Goal: Transaction & Acquisition: Download file/media

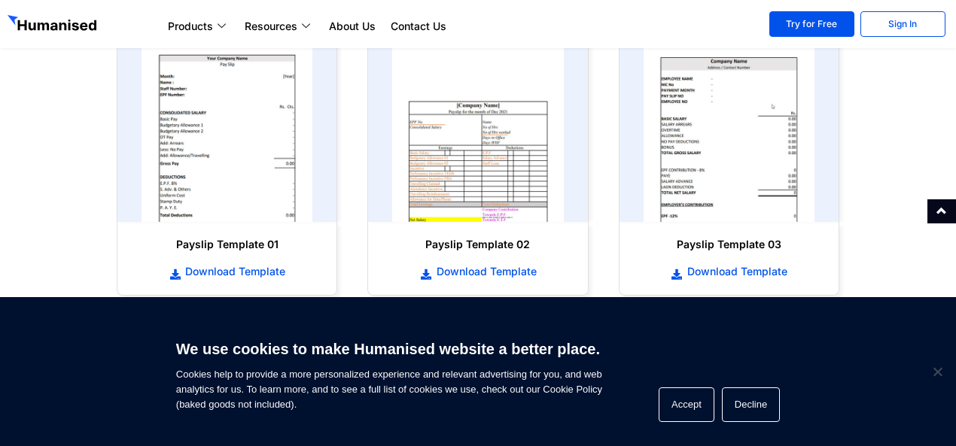
scroll to position [873, 0]
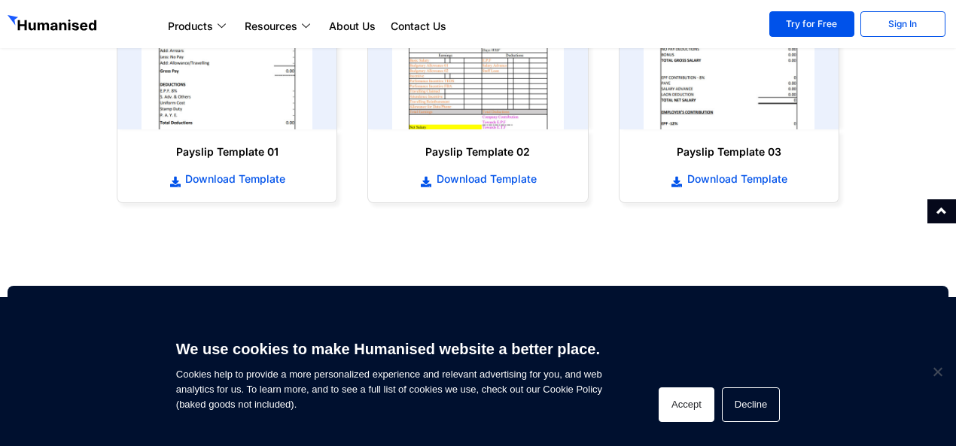
click at [695, 389] on button "Accept" at bounding box center [686, 404] width 56 height 35
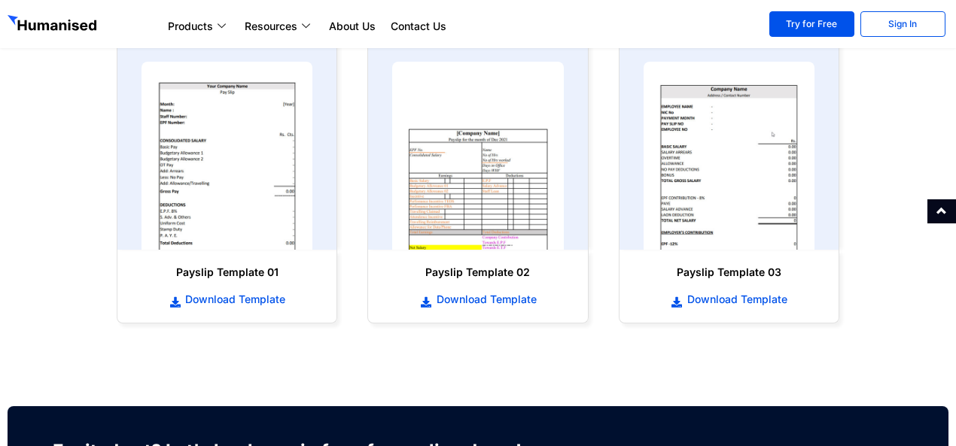
scroll to position [722, 0]
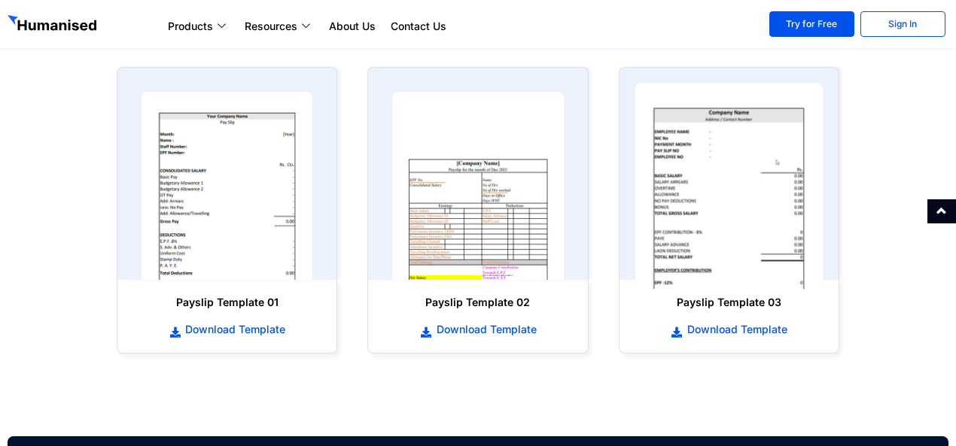
click at [697, 214] on img at bounding box center [728, 186] width 188 height 207
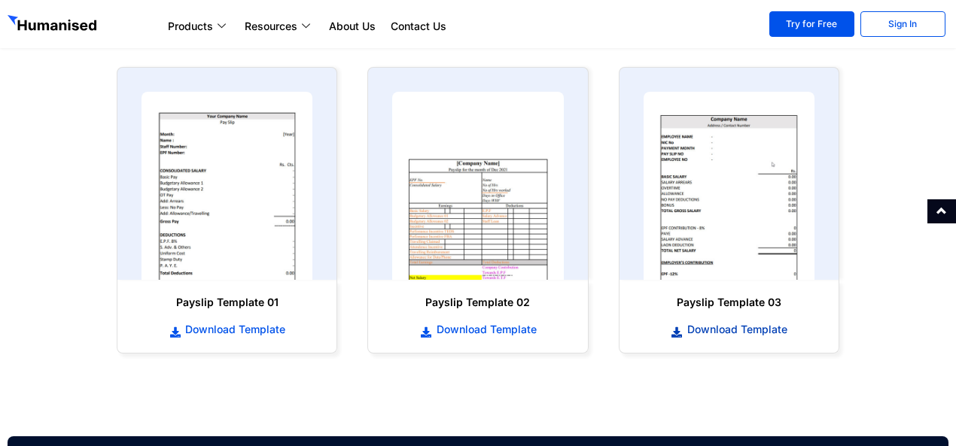
click at [718, 332] on span "Download Template" at bounding box center [735, 329] width 104 height 15
click at [731, 333] on span "Download Template" at bounding box center [735, 329] width 104 height 15
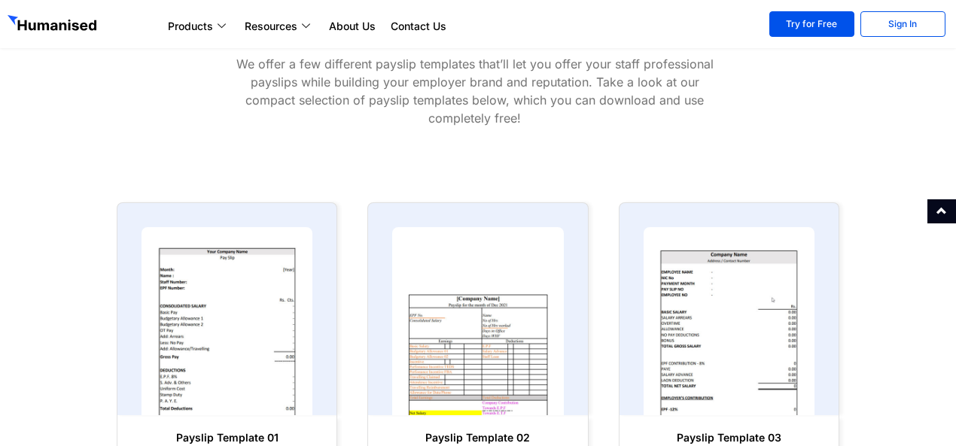
scroll to position [617, 0]
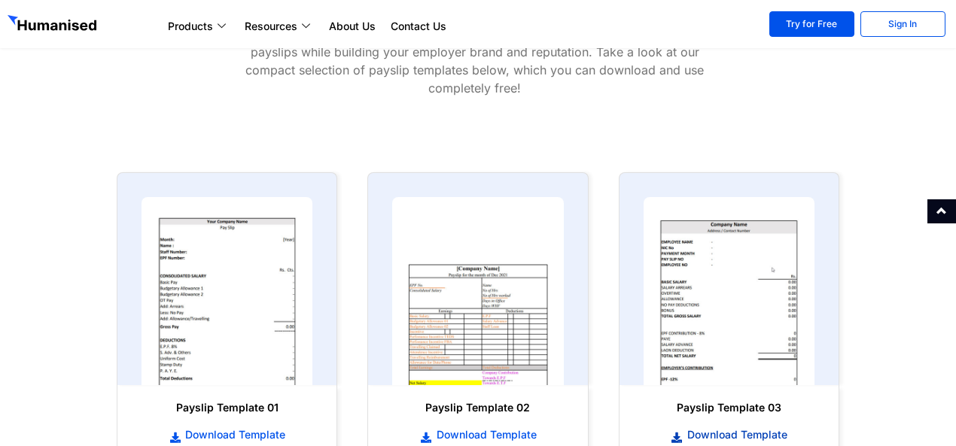
click at [709, 431] on span "Download Template" at bounding box center [735, 434] width 104 height 15
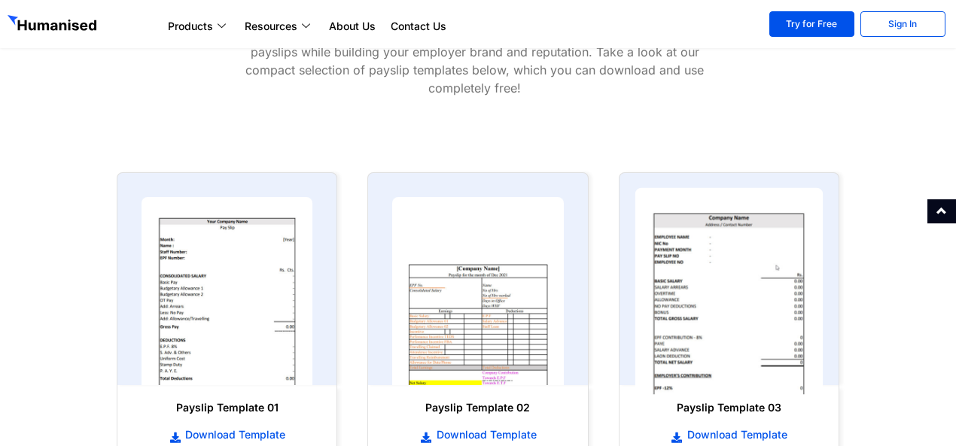
click at [713, 318] on img at bounding box center [728, 291] width 188 height 207
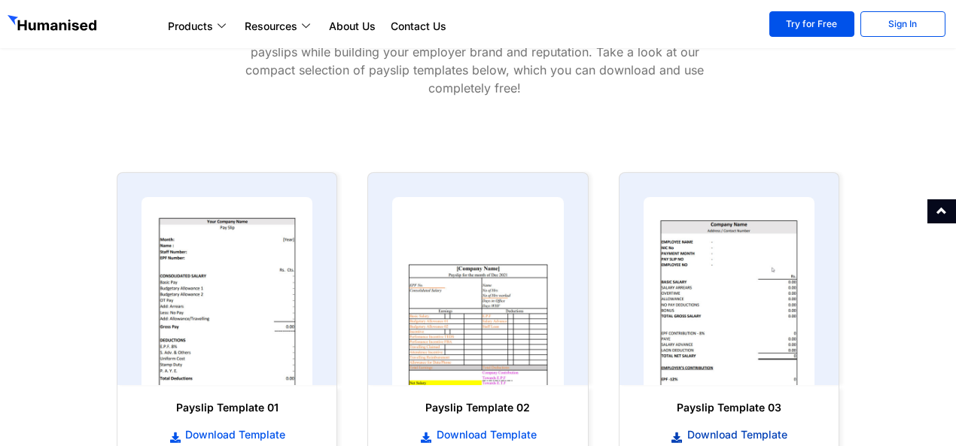
click at [725, 437] on span "Download Template" at bounding box center [735, 434] width 104 height 15
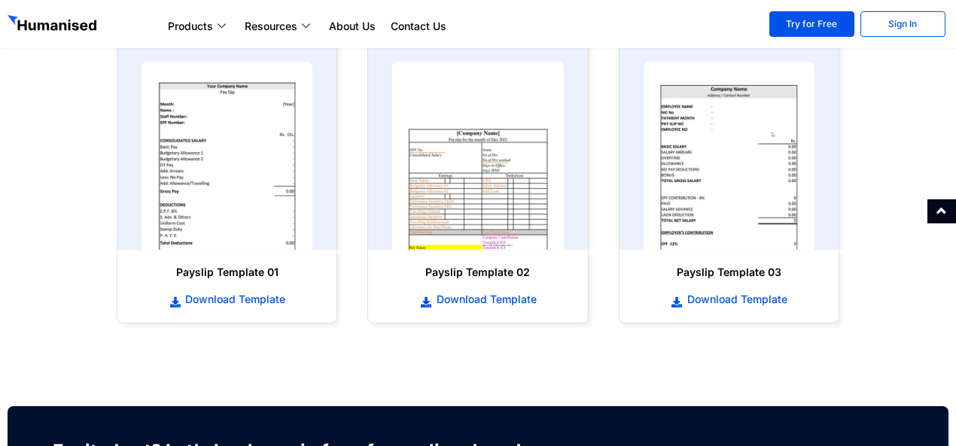
scroll to position [772, 0]
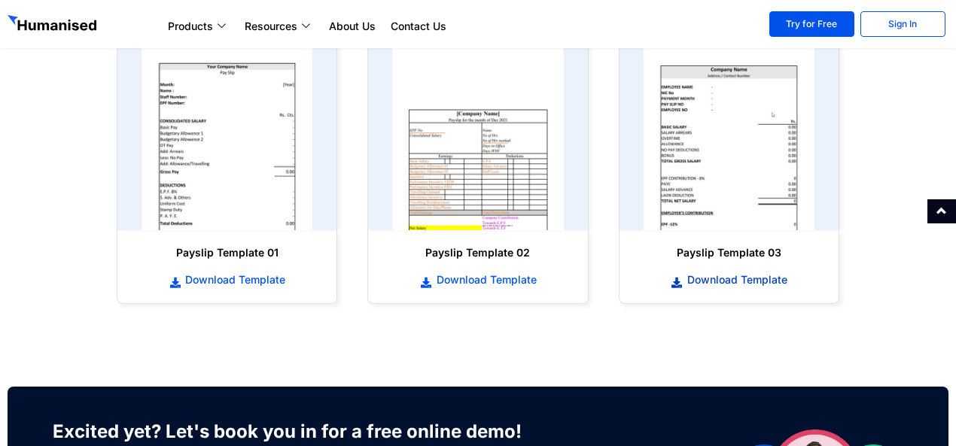
click at [725, 278] on span "Download Template" at bounding box center [735, 279] width 104 height 15
